Goal: Register for event/course

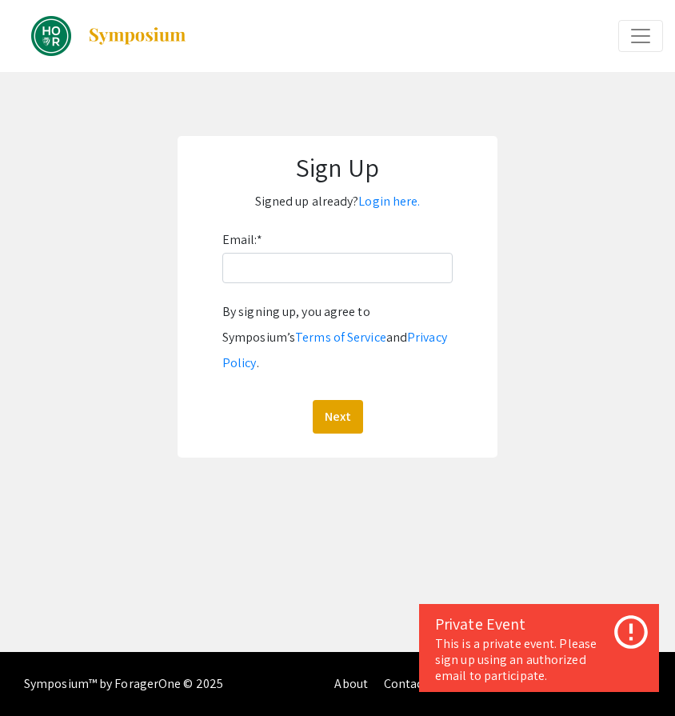
click at [325, 294] on div "Email: * By signing up, you agree to Symposium’s Terms of Service and Privacy P…" at bounding box center [337, 330] width 230 height 206
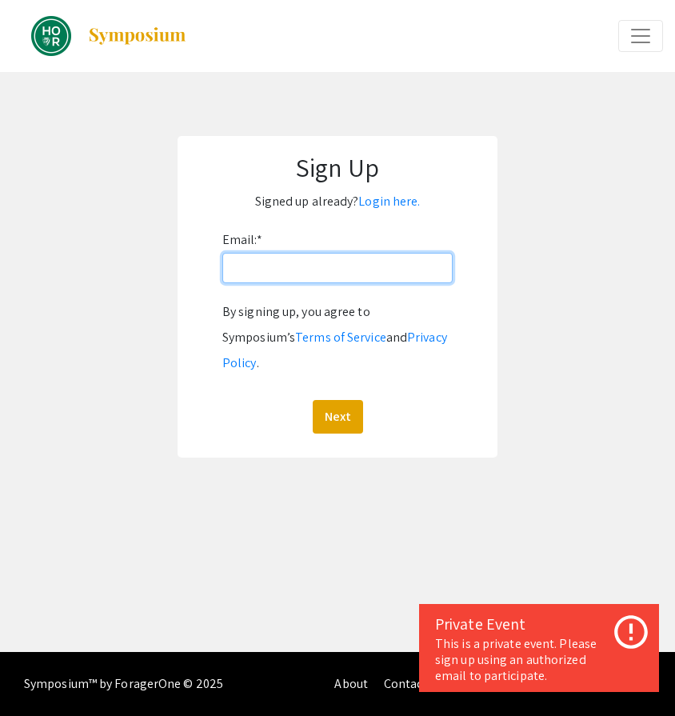
click at [331, 281] on input "Email: *" at bounding box center [337, 268] width 230 height 30
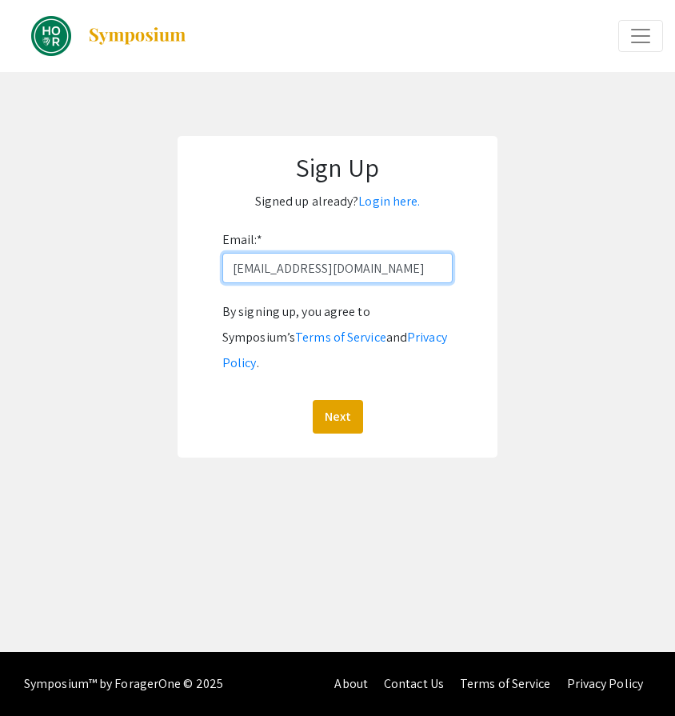
type input "[EMAIL_ADDRESS][DOMAIN_NAME]"
click at [337, 400] on button "Next" at bounding box center [338, 417] width 50 height 34
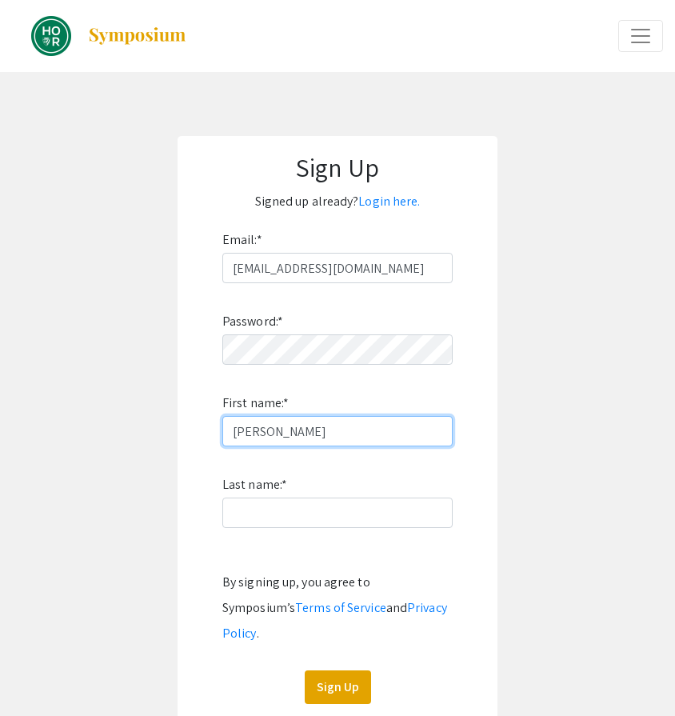
click at [362, 430] on input "[PERSON_NAME]" at bounding box center [337, 431] width 230 height 30
type input "[PERSON_NAME]"
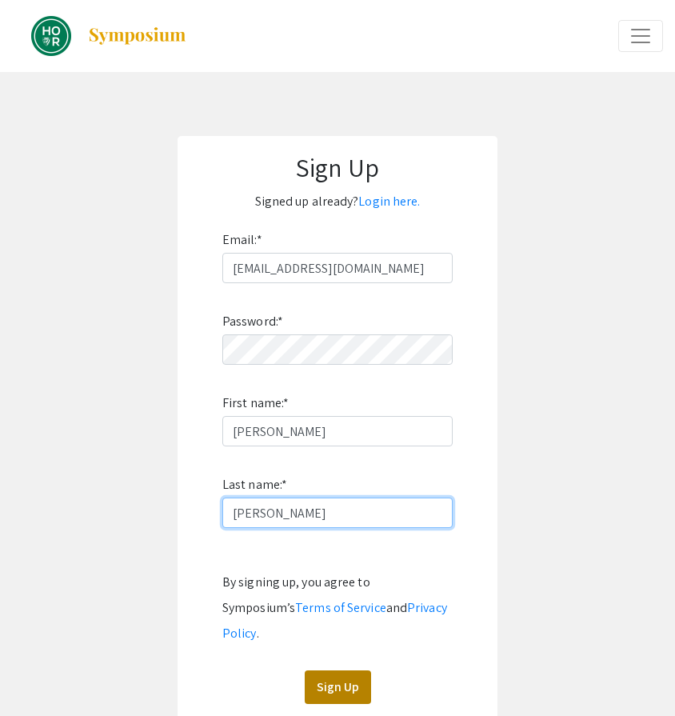
type input "[PERSON_NAME]"
click at [332, 670] on button "Sign Up" at bounding box center [338, 687] width 66 height 34
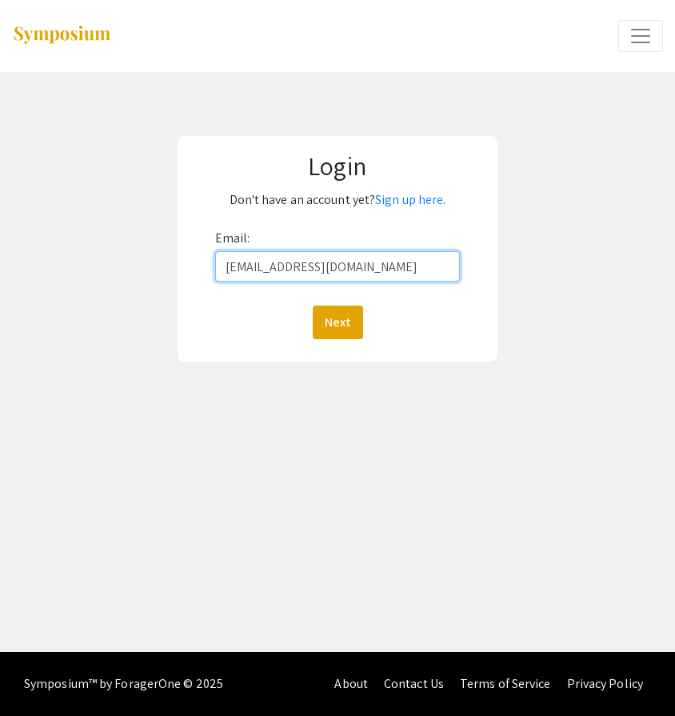
type input "[EMAIL_ADDRESS][DOMAIN_NAME]"
click at [337, 322] on button "Next" at bounding box center [338, 323] width 50 height 34
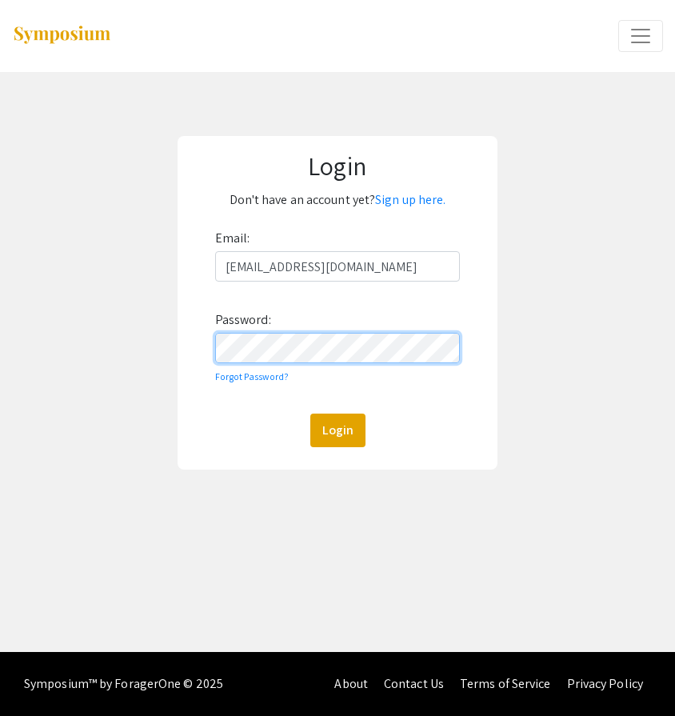
click at [337, 430] on button "Login" at bounding box center [337, 431] width 55 height 34
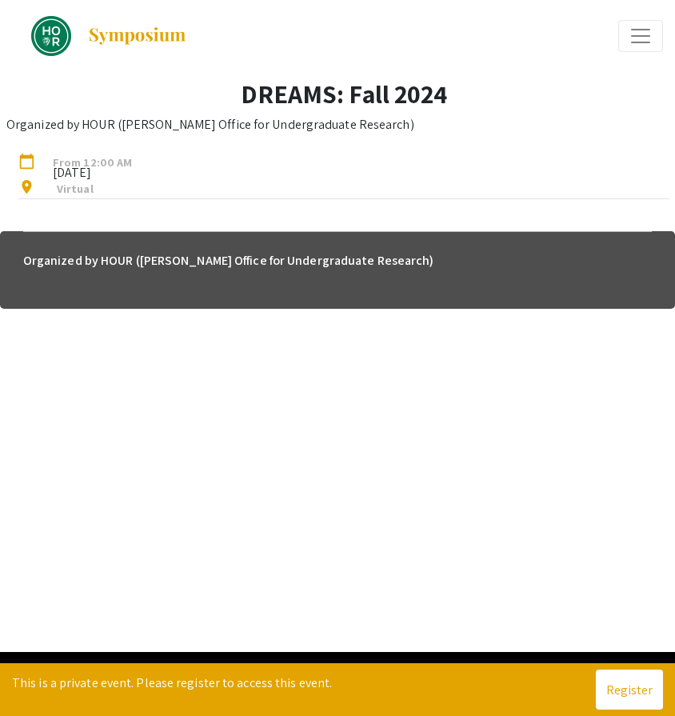
click at [242, 178] on div "location_on Virtual" at bounding box center [331, 186] width 651 height 26
click at [97, 170] on span "Oct 21, 2024" at bounding box center [92, 168] width 103 height 10
click at [153, 266] on h6 "Organized by HOUR (Hopkins Office for Undergraduate Research)" at bounding box center [337, 261] width 629 height 32
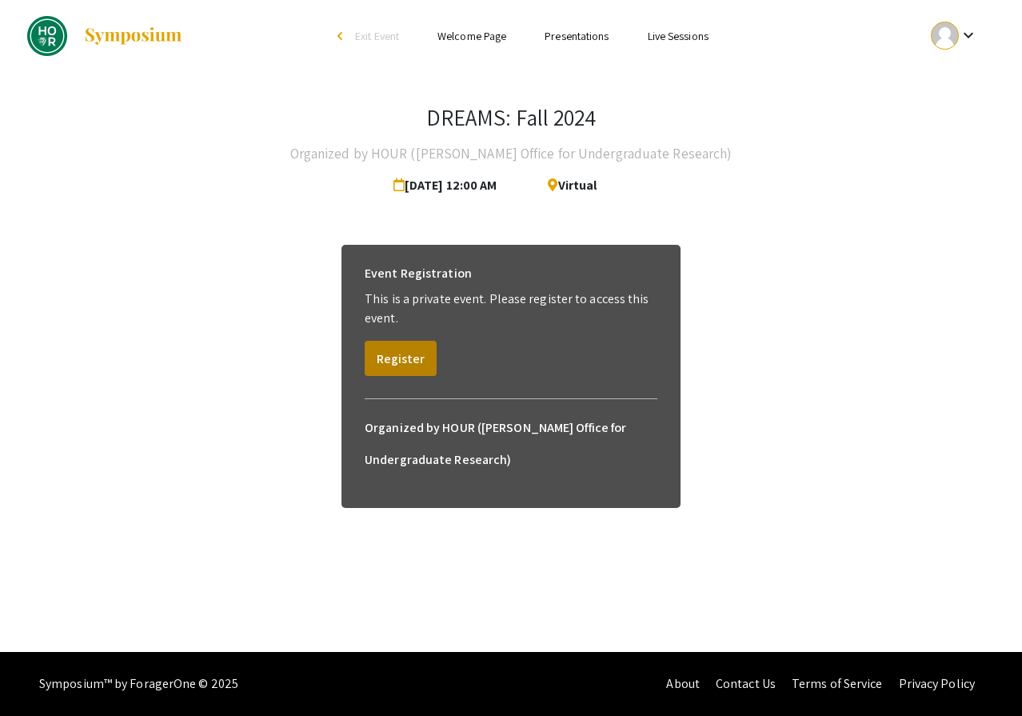
click at [411, 358] on button "Register" at bounding box center [401, 358] width 72 height 35
